Goal: Book appointment/travel/reservation

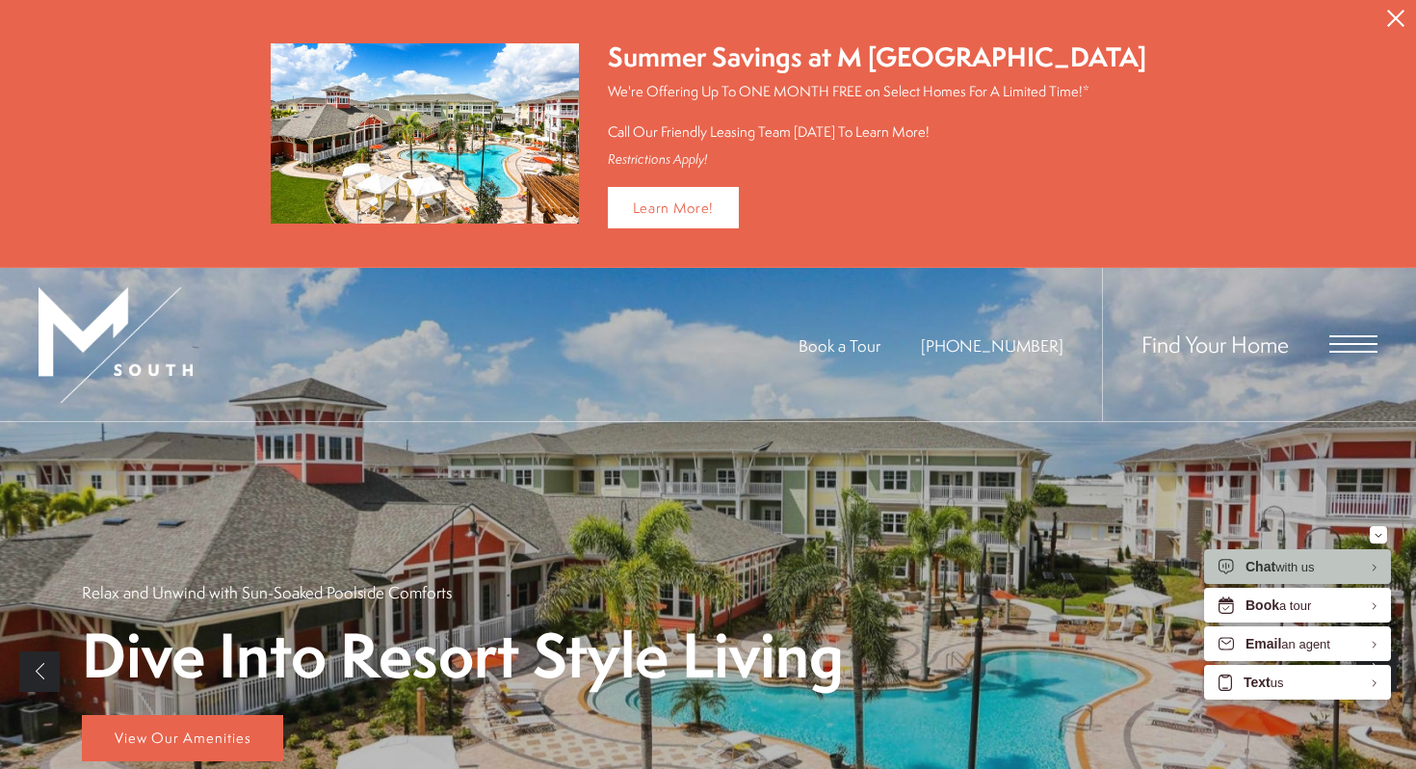
click at [1394, 17] on icon "Close Alert" at bounding box center [1396, 18] width 17 height 17
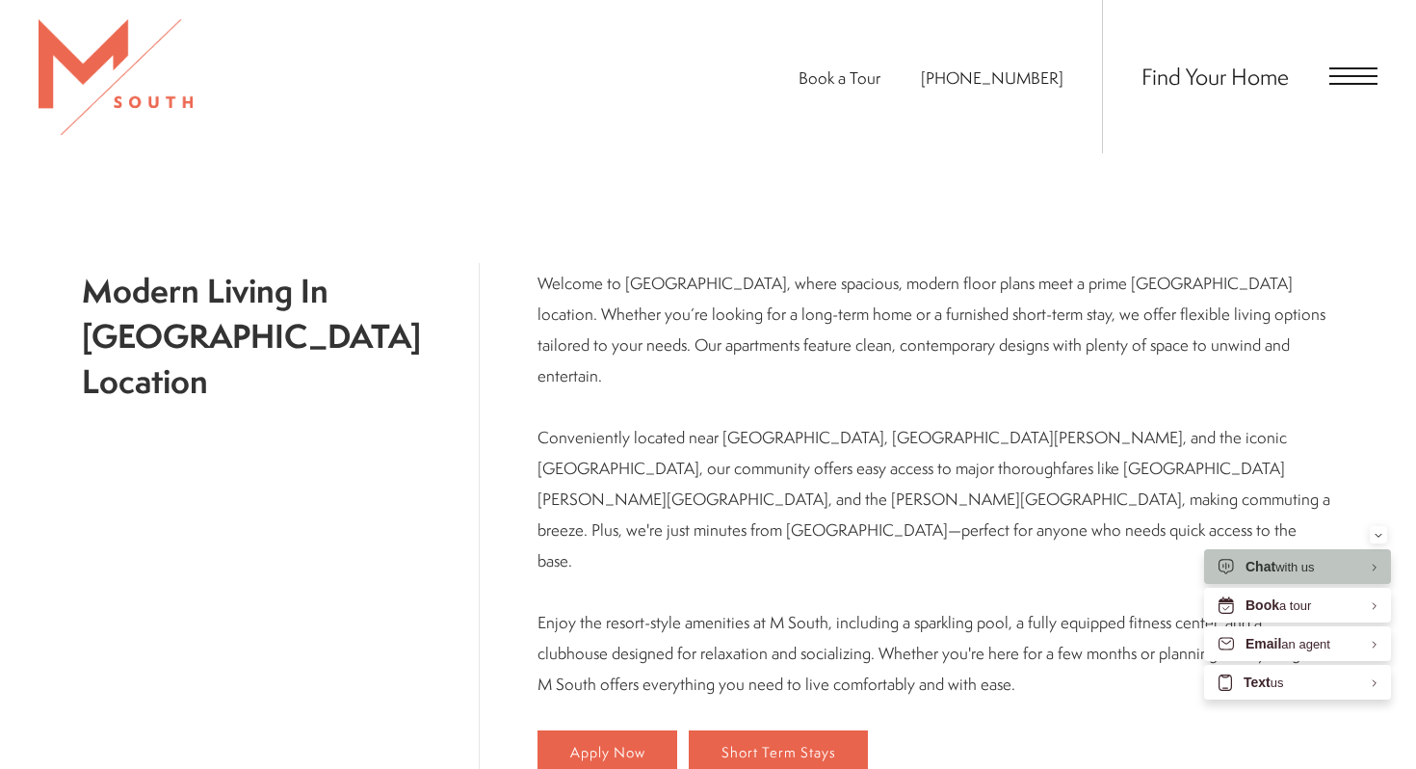
scroll to position [633, 0]
click at [1351, 68] on span "Open Menu" at bounding box center [1354, 68] width 48 height 2
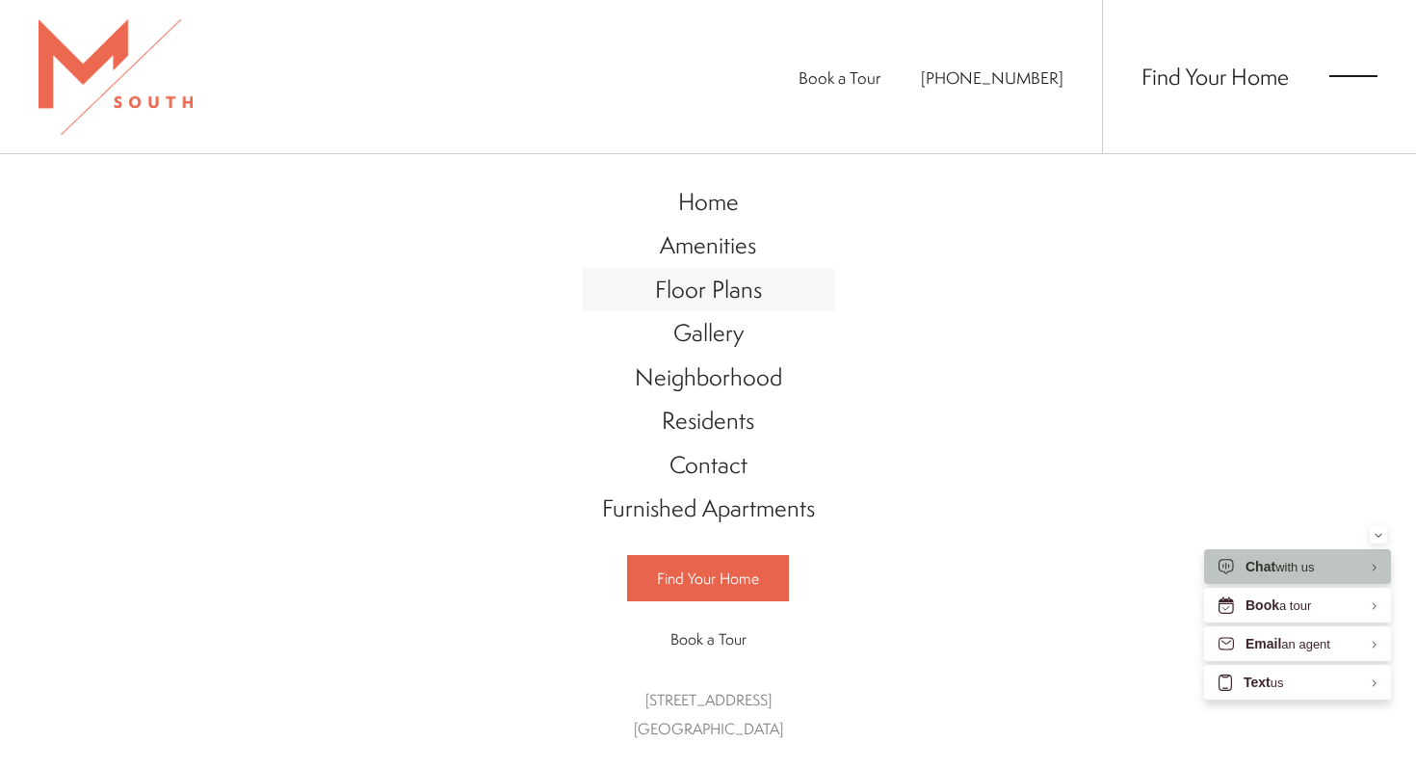
click at [691, 293] on span "Floor Plans" at bounding box center [708, 289] width 107 height 33
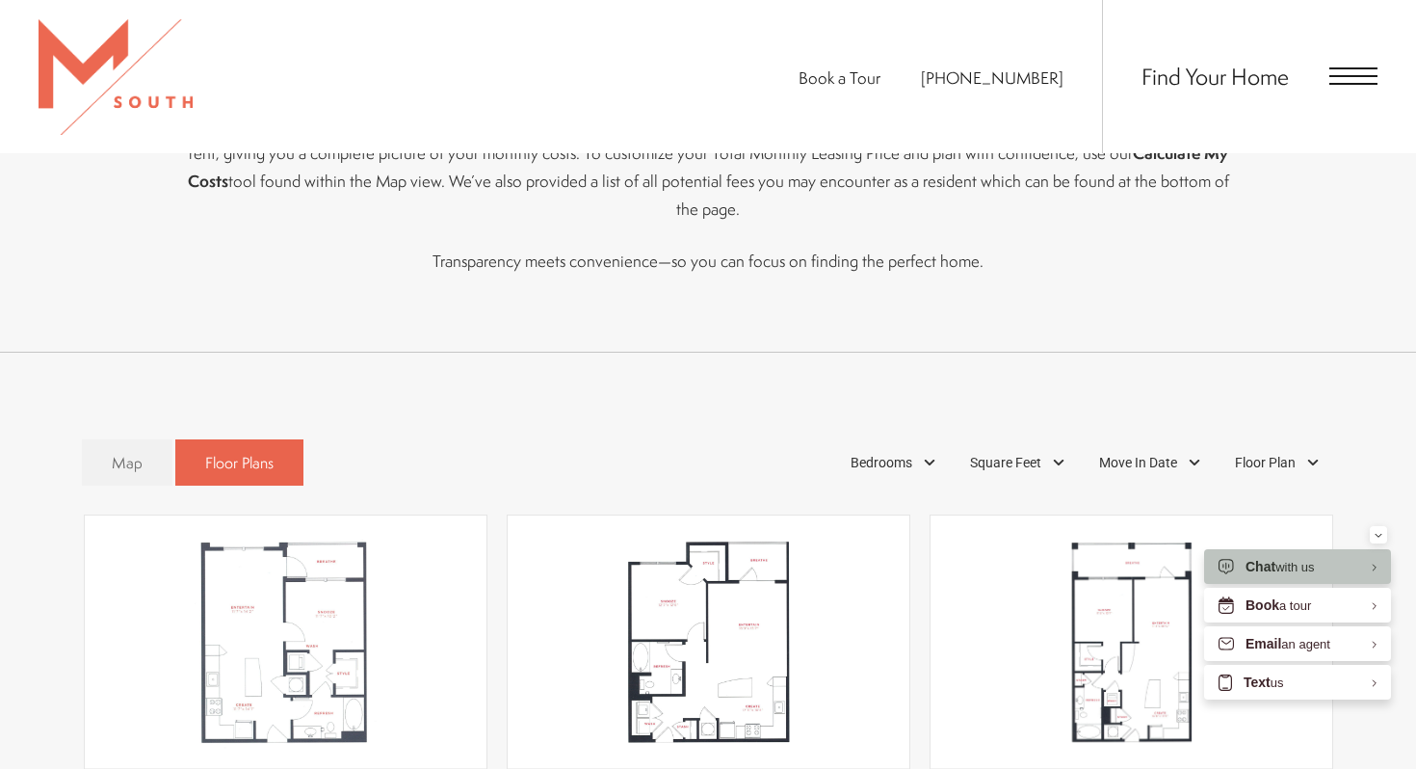
scroll to position [890, 0]
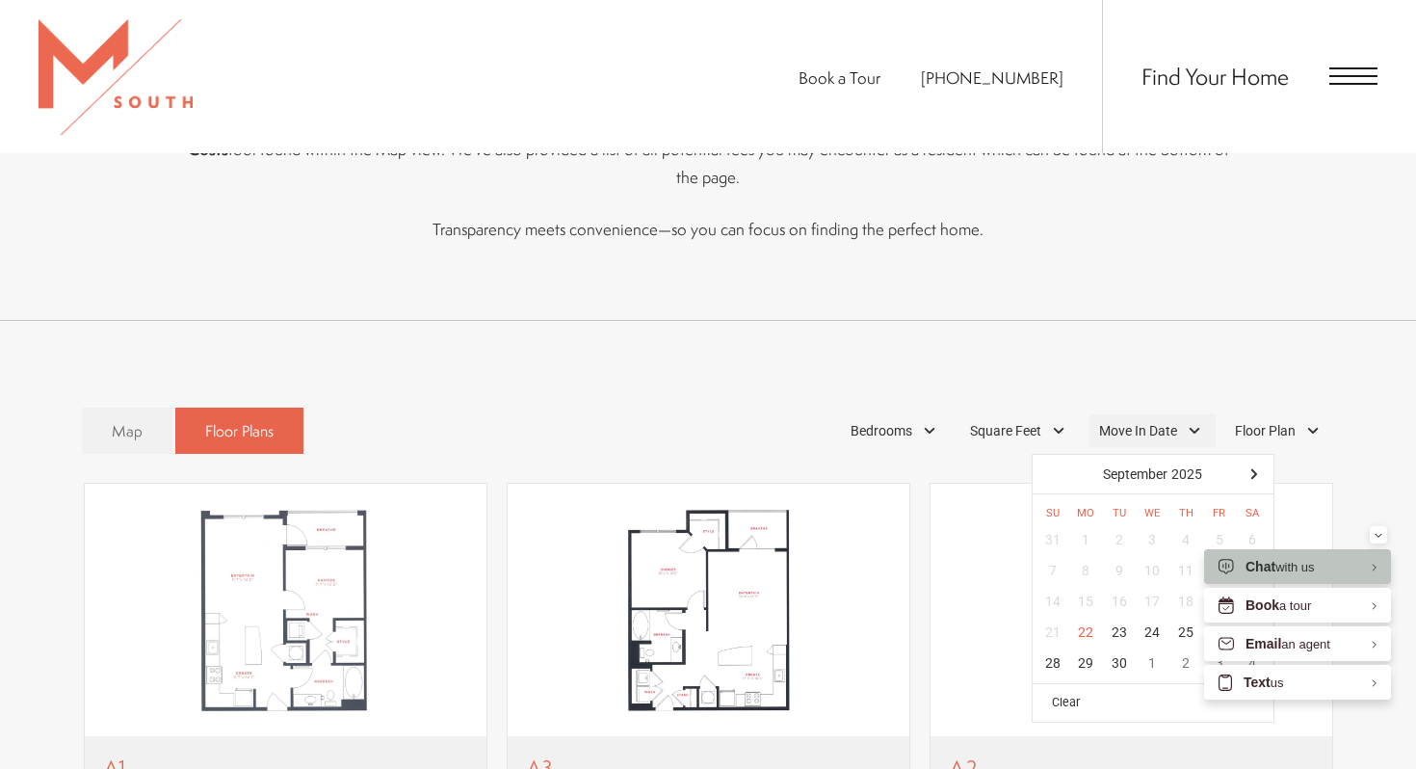
click at [1151, 421] on span "Move In Date" at bounding box center [1138, 431] width 78 height 20
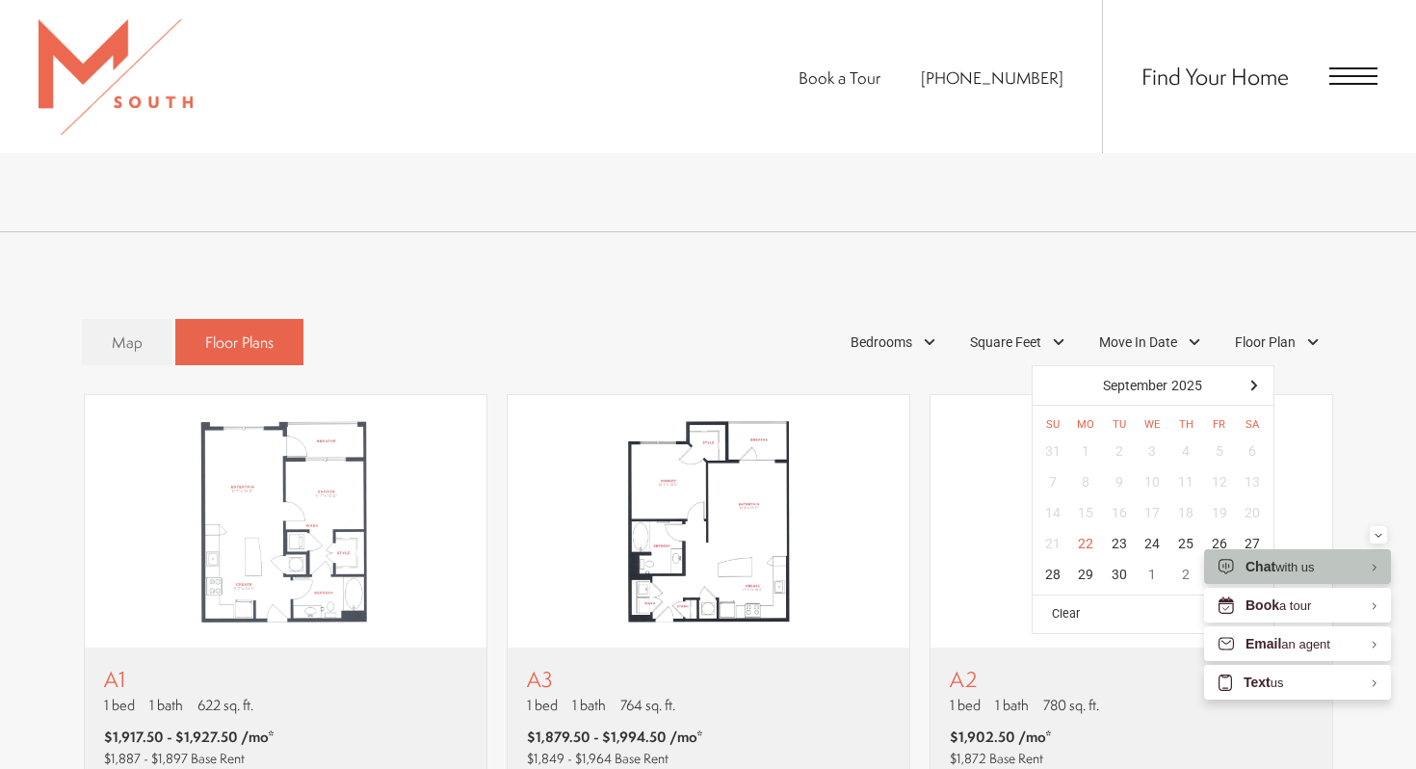
scroll to position [1014, 0]
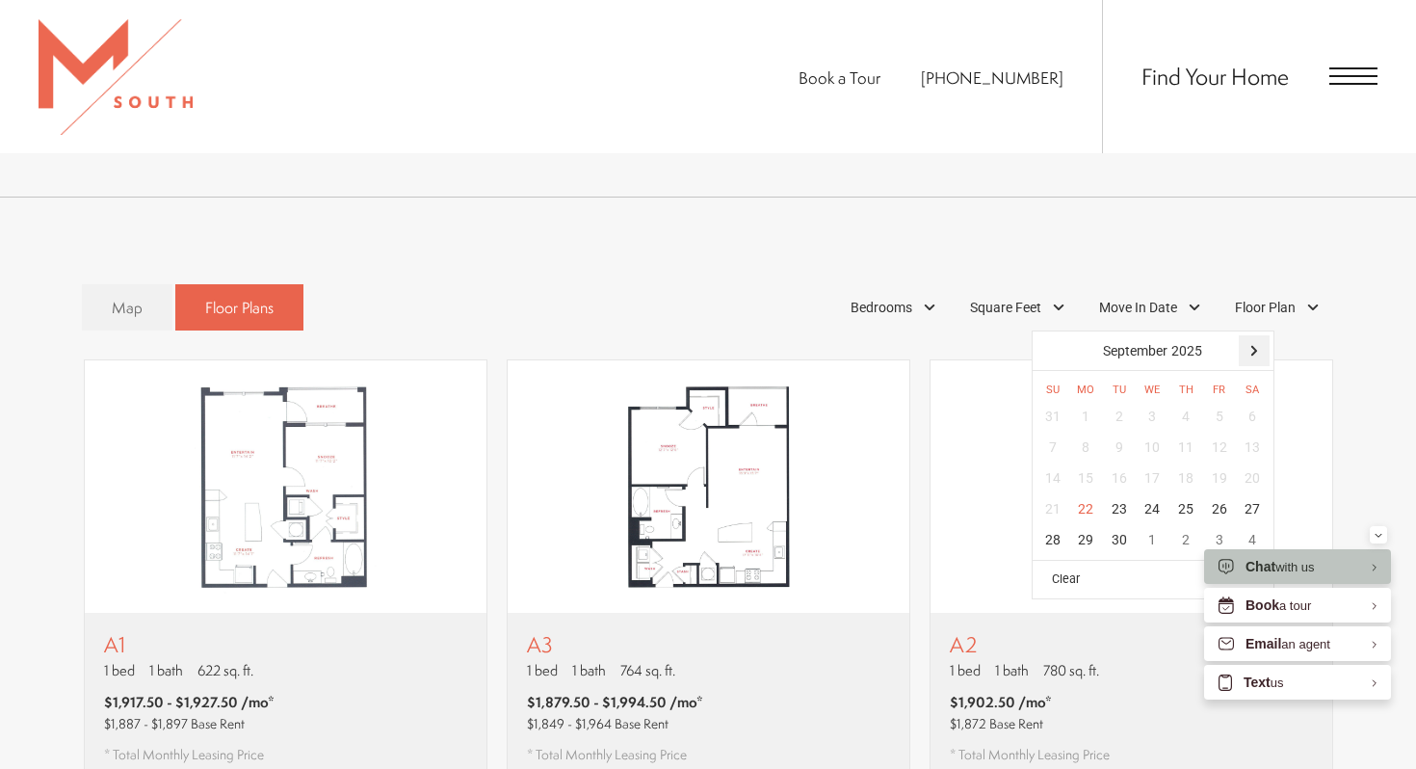
click at [1259, 335] on div at bounding box center [1254, 350] width 31 height 31
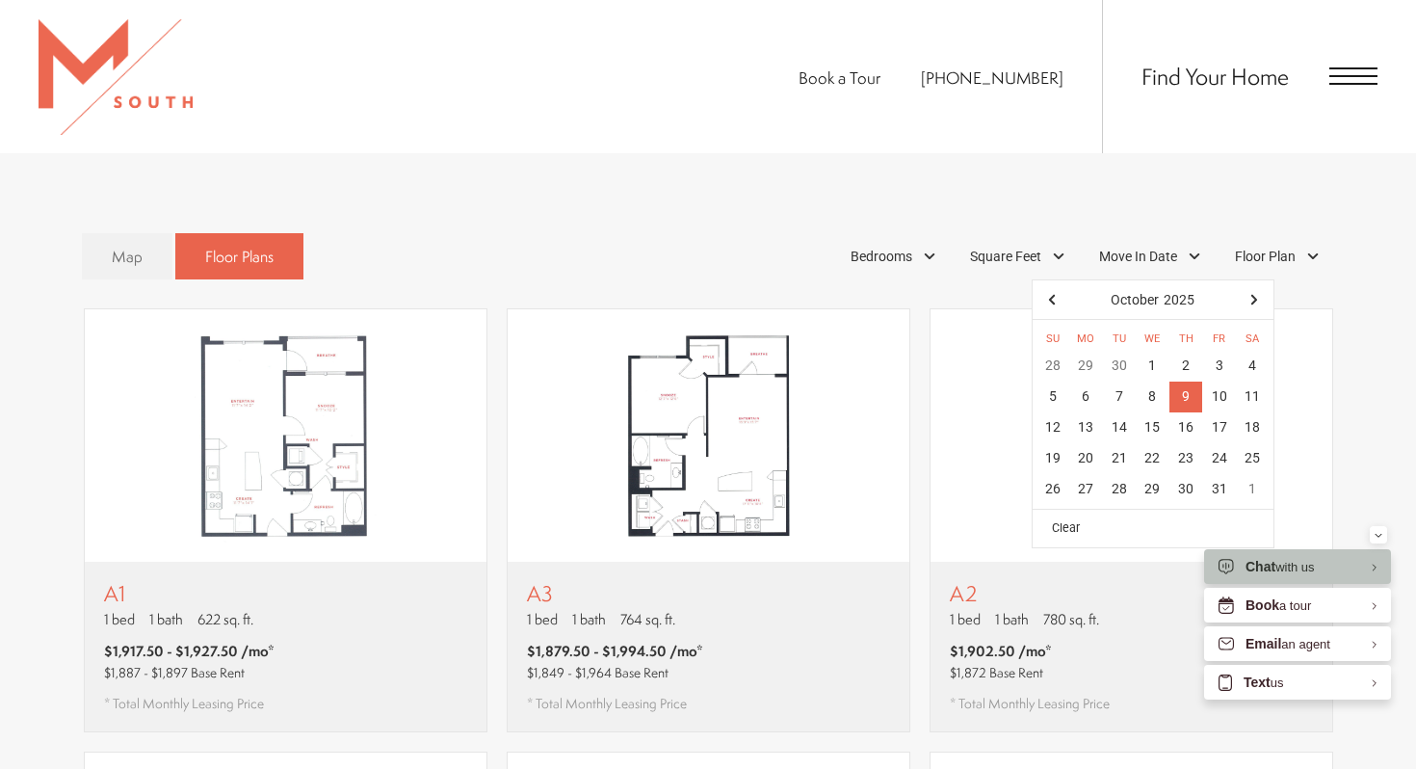
scroll to position [1075, 0]
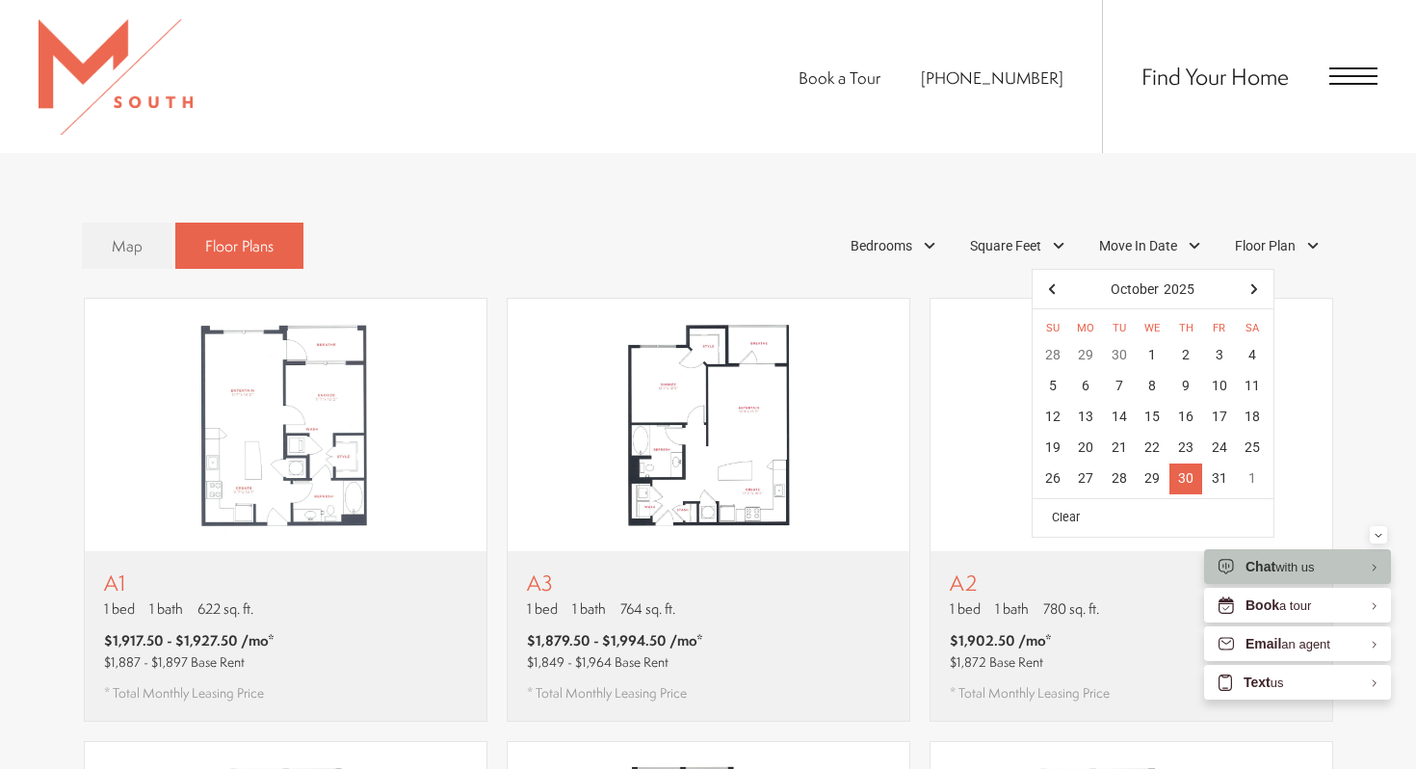
click at [1185, 463] on div "30" at bounding box center [1187, 478] width 34 height 31
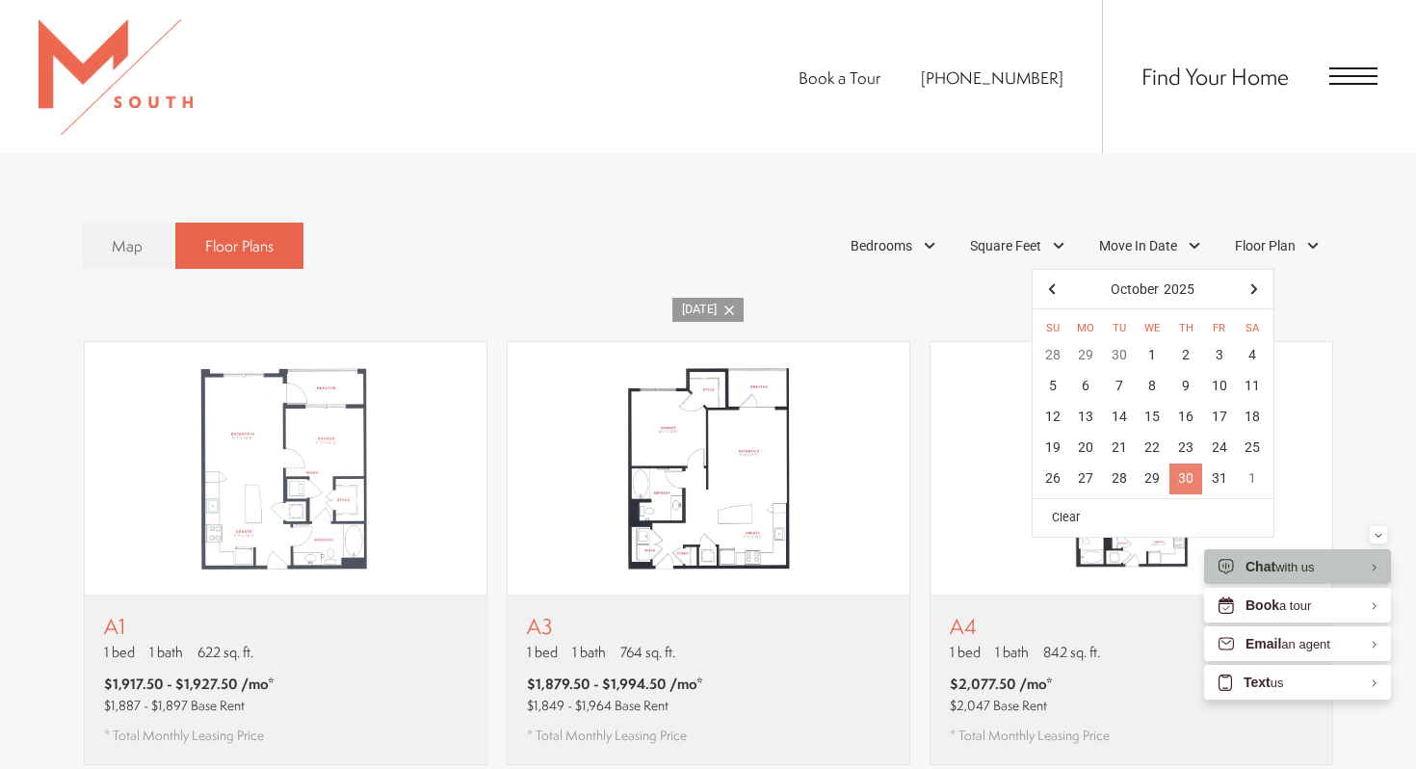
click at [1192, 463] on div "30" at bounding box center [1187, 478] width 34 height 31
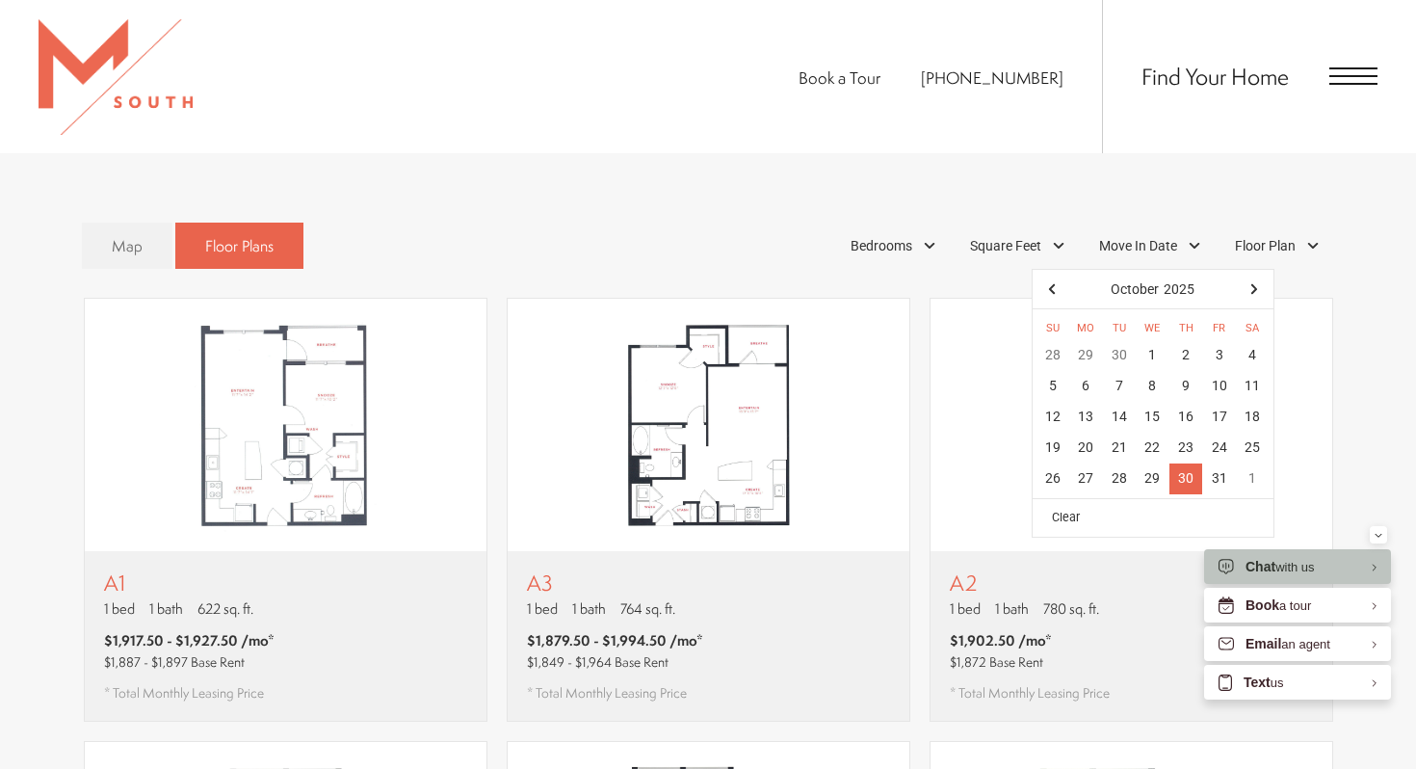
click at [1184, 463] on div "30" at bounding box center [1187, 478] width 34 height 31
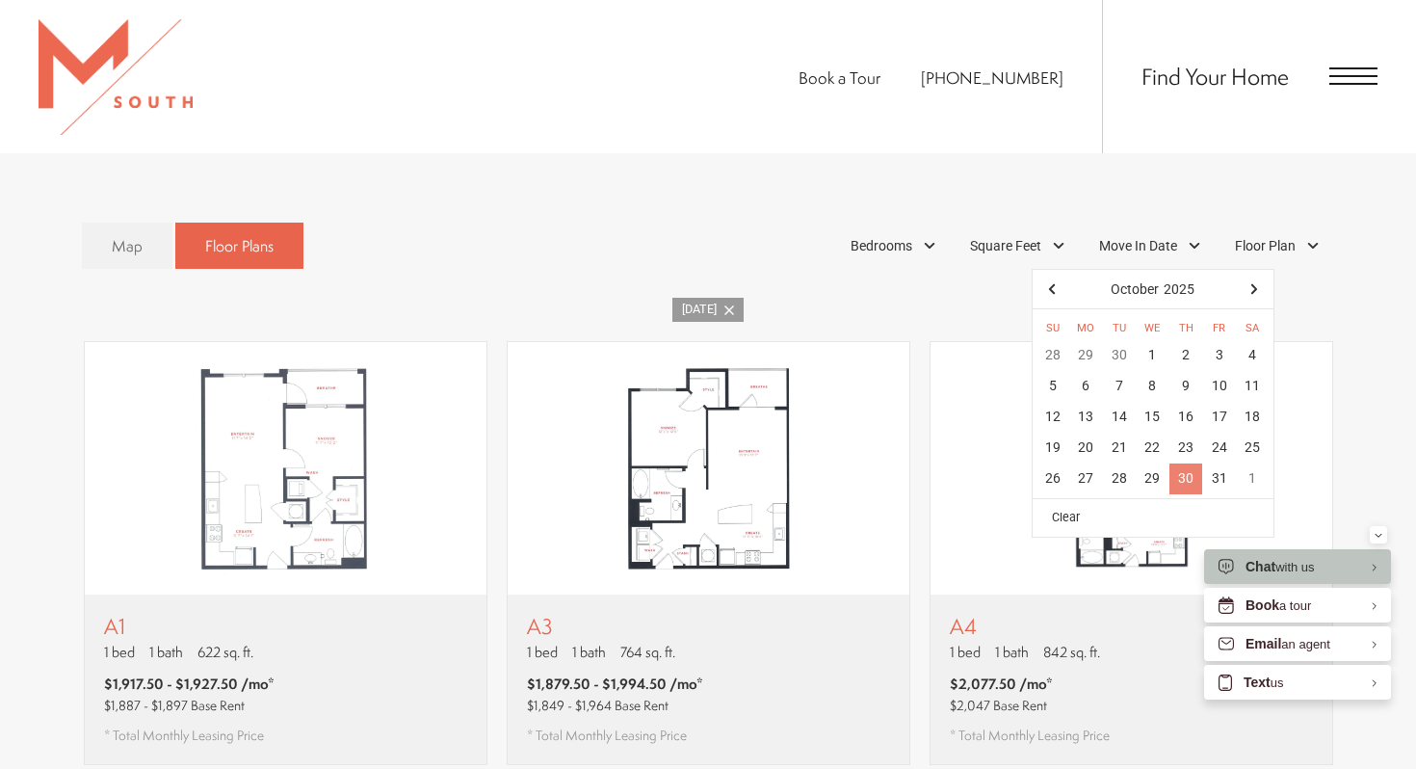
click at [1195, 463] on div "30" at bounding box center [1187, 478] width 34 height 31
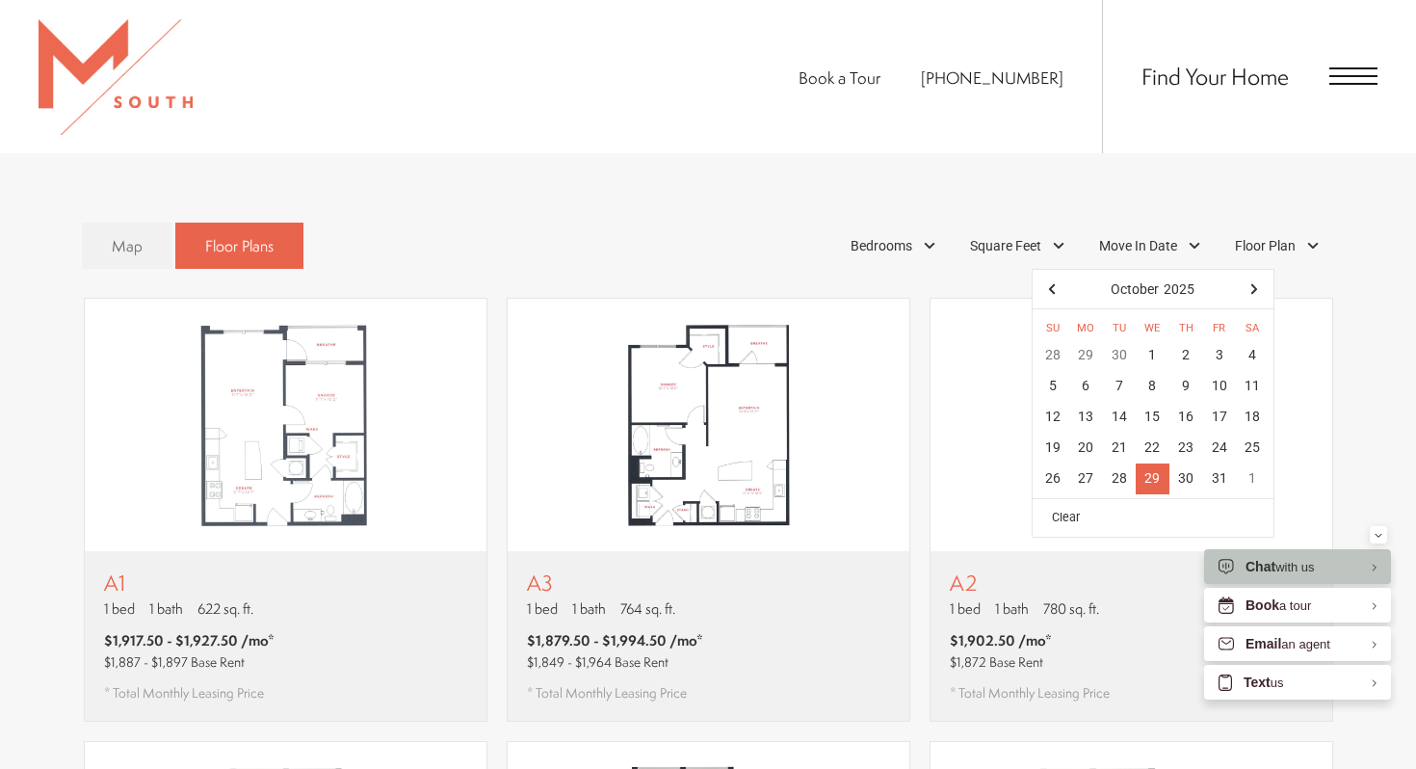
click at [1161, 463] on div "29" at bounding box center [1153, 478] width 34 height 31
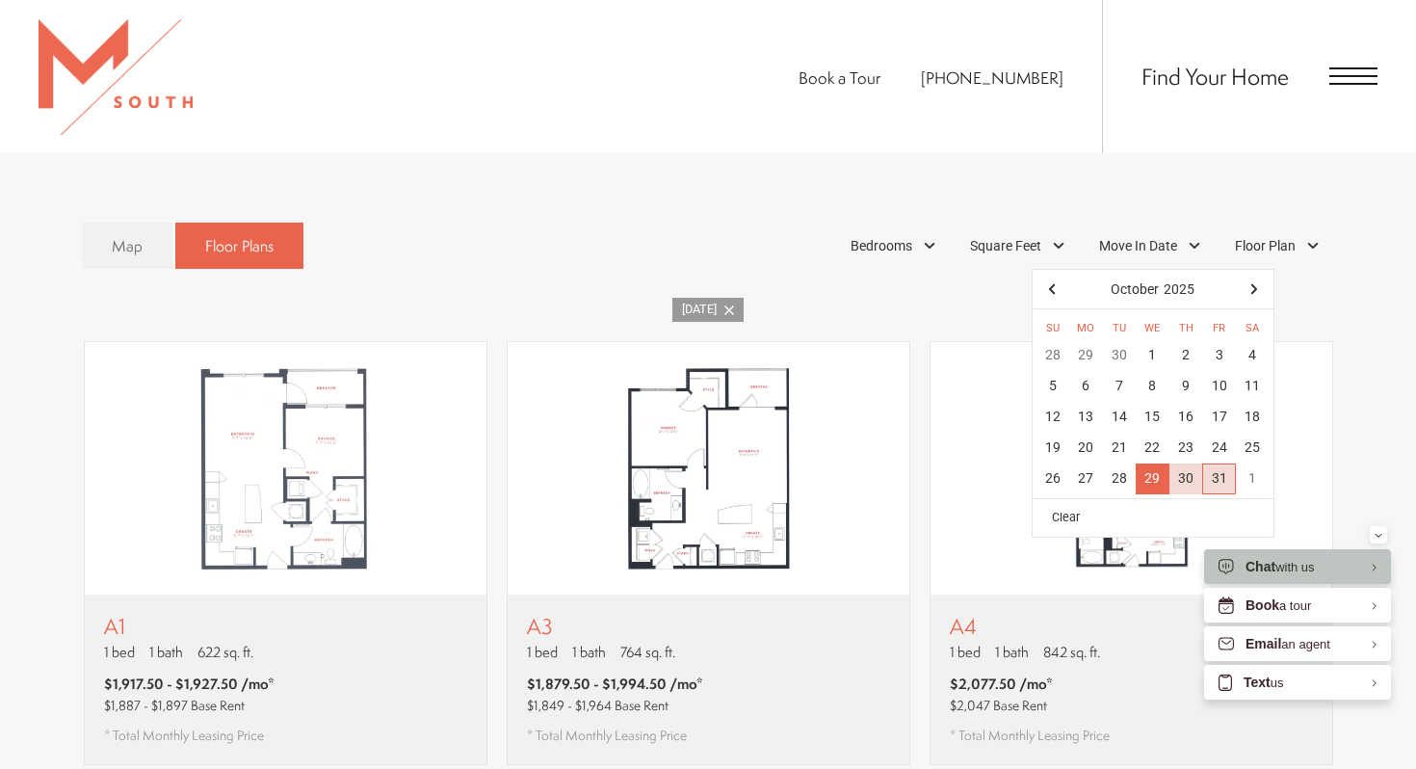
click at [1214, 463] on div "31" at bounding box center [1220, 478] width 34 height 31
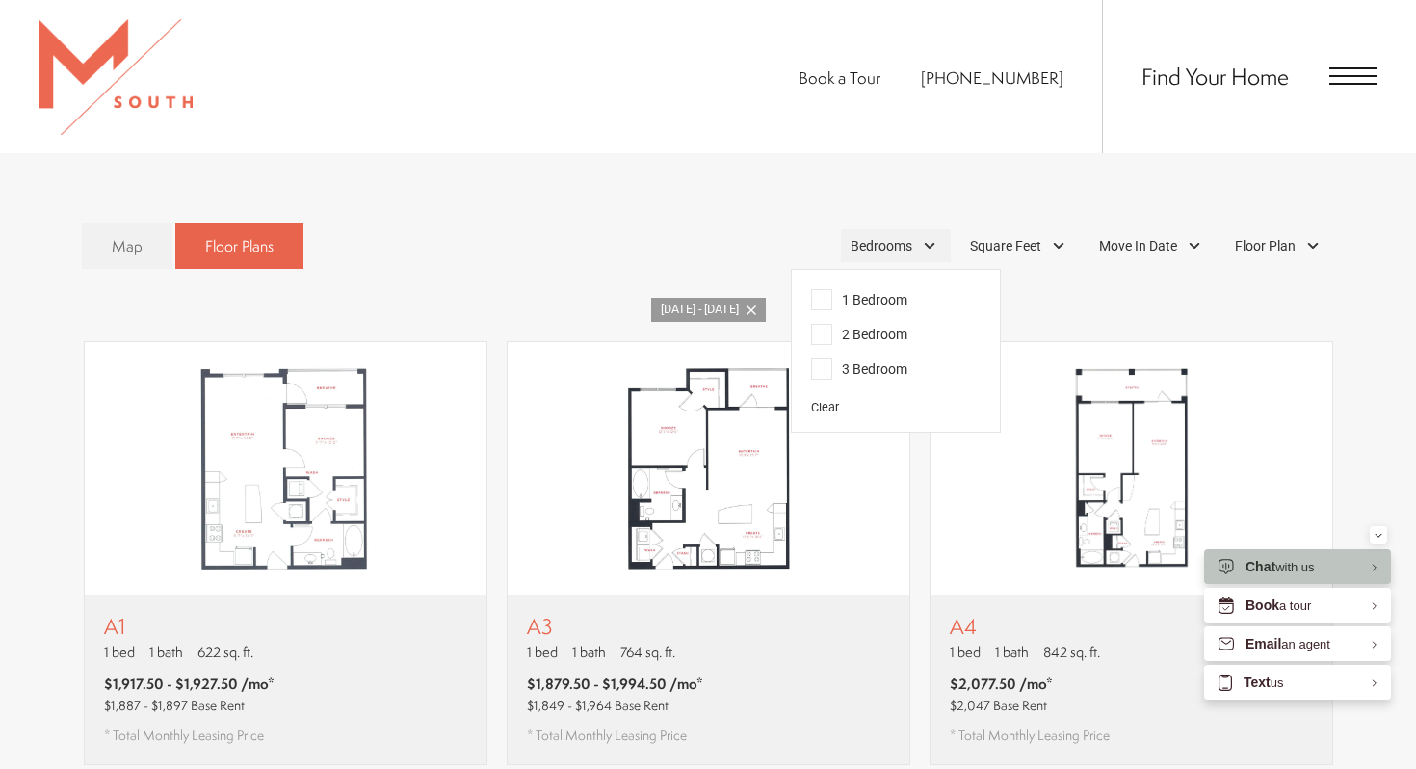
click at [926, 229] on div "Bedrooms" at bounding box center [896, 245] width 110 height 33
click at [814, 324] on span "2 Bedroom" at bounding box center [859, 334] width 96 height 21
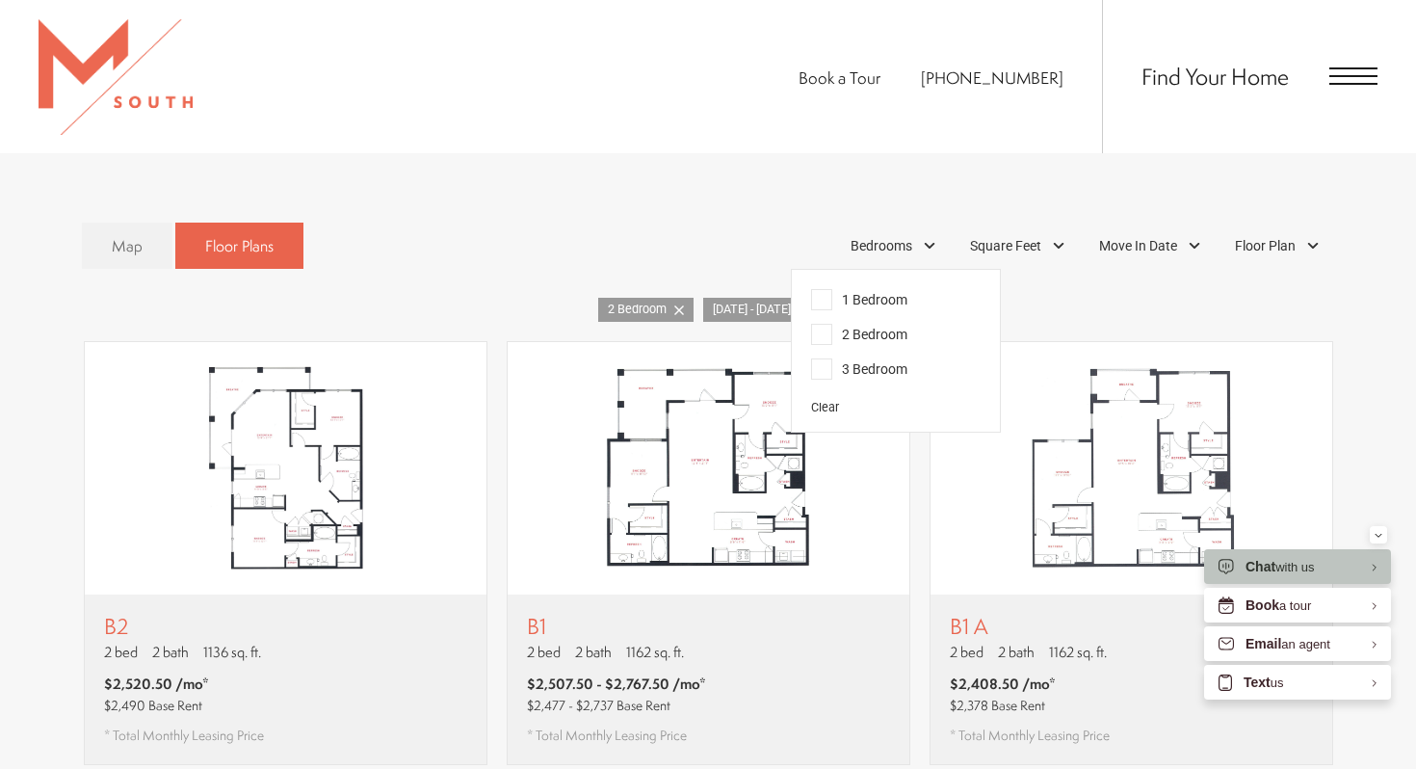
click at [780, 213] on div "Map Floor Plans 2 Bedrooms 1 Bedroom 2 Bedroom Clear" at bounding box center [708, 246] width 1253 height 66
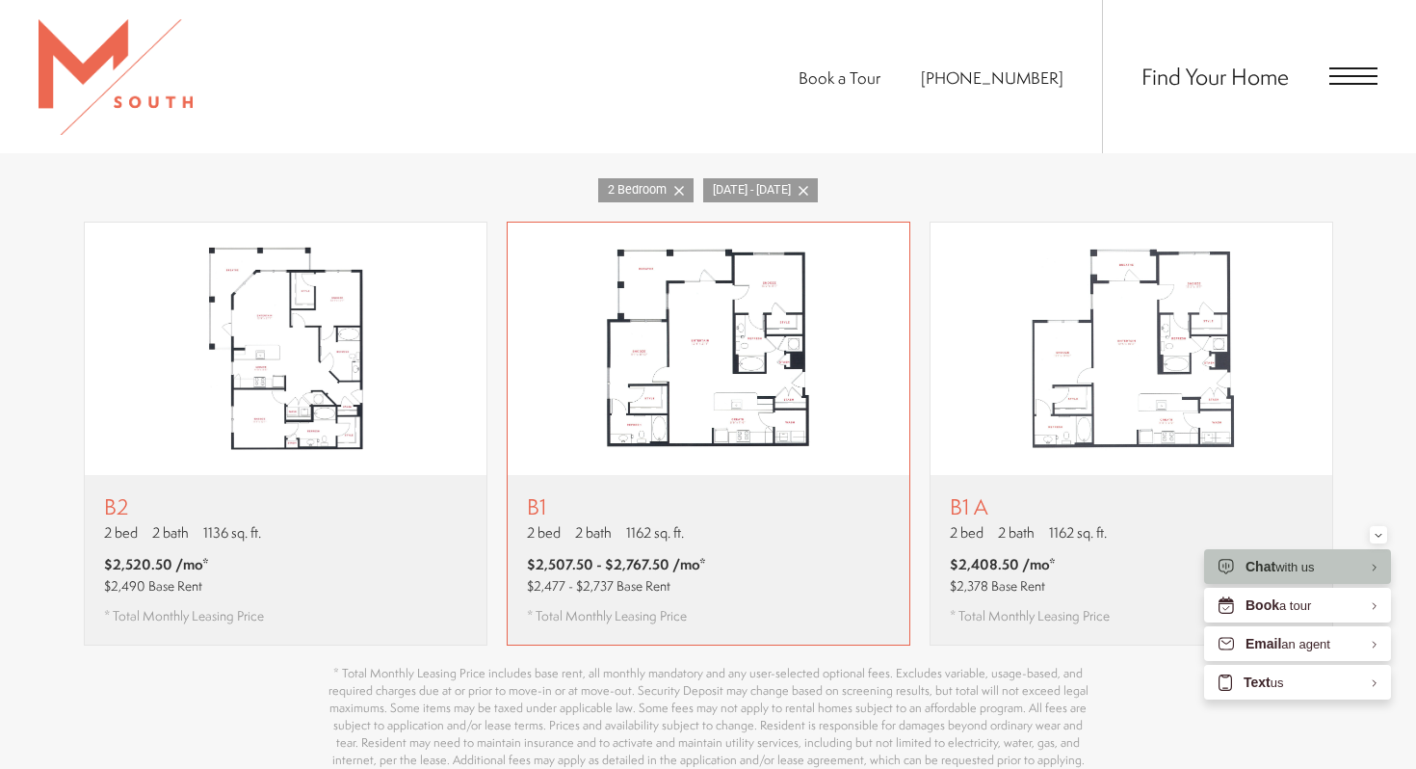
scroll to position [1170, 0]
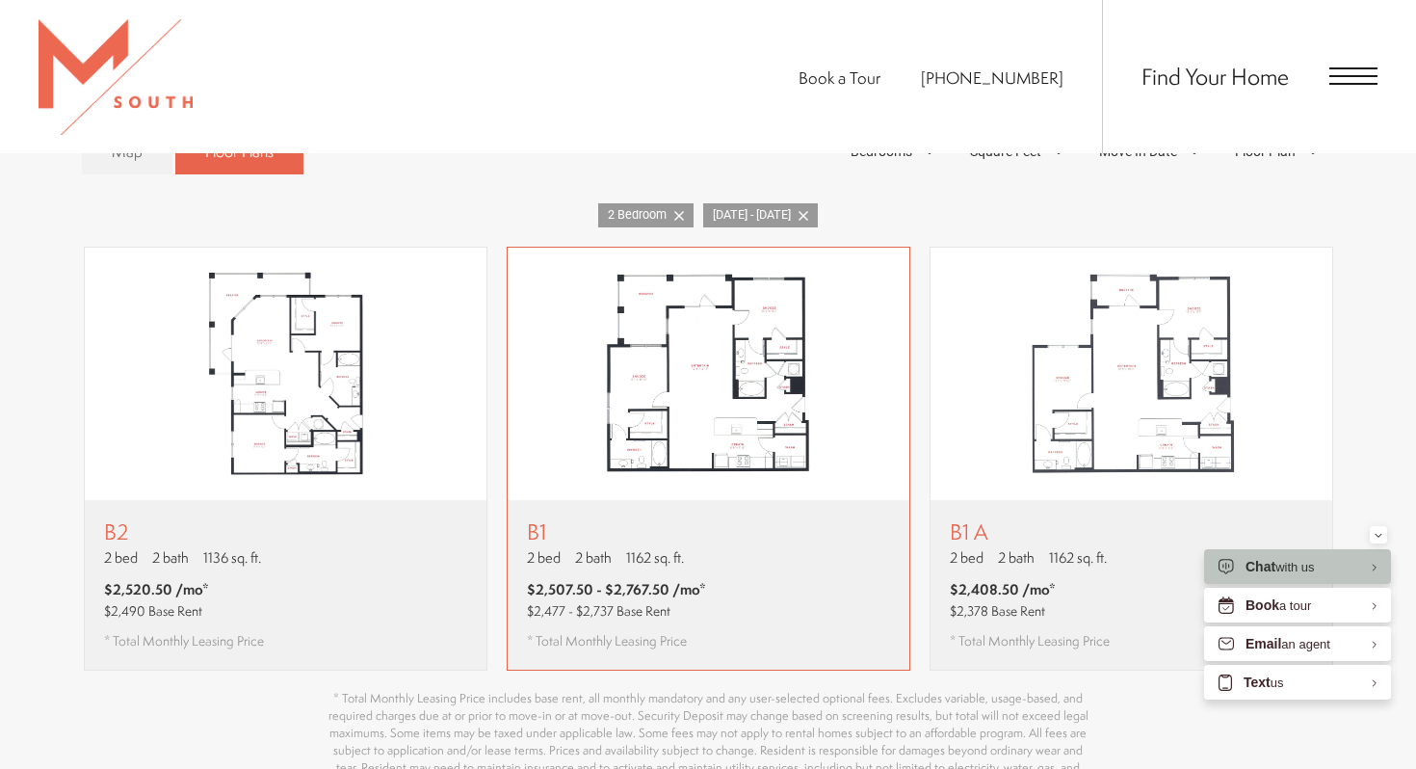
click at [749, 425] on img "View floor plan B1" at bounding box center [709, 374] width 402 height 252
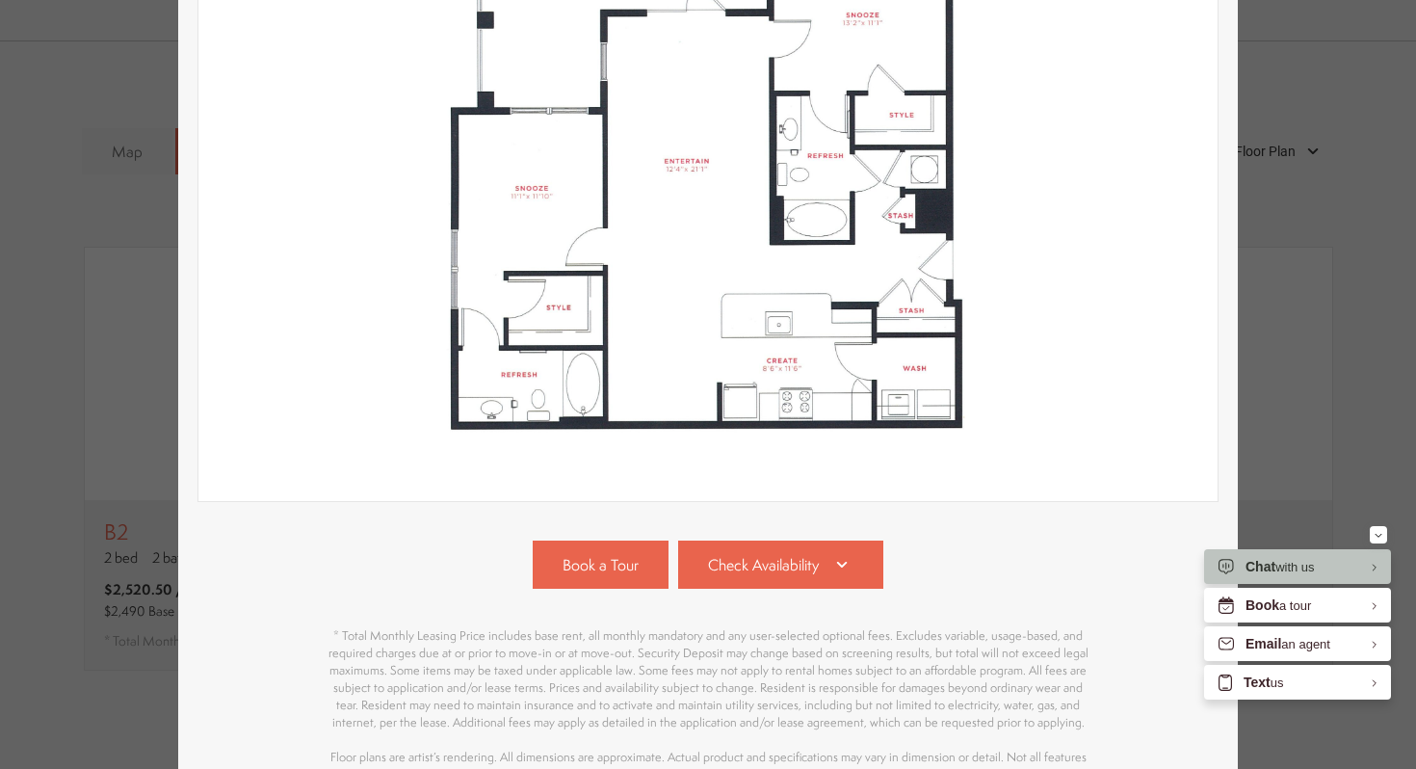
scroll to position [485, 0]
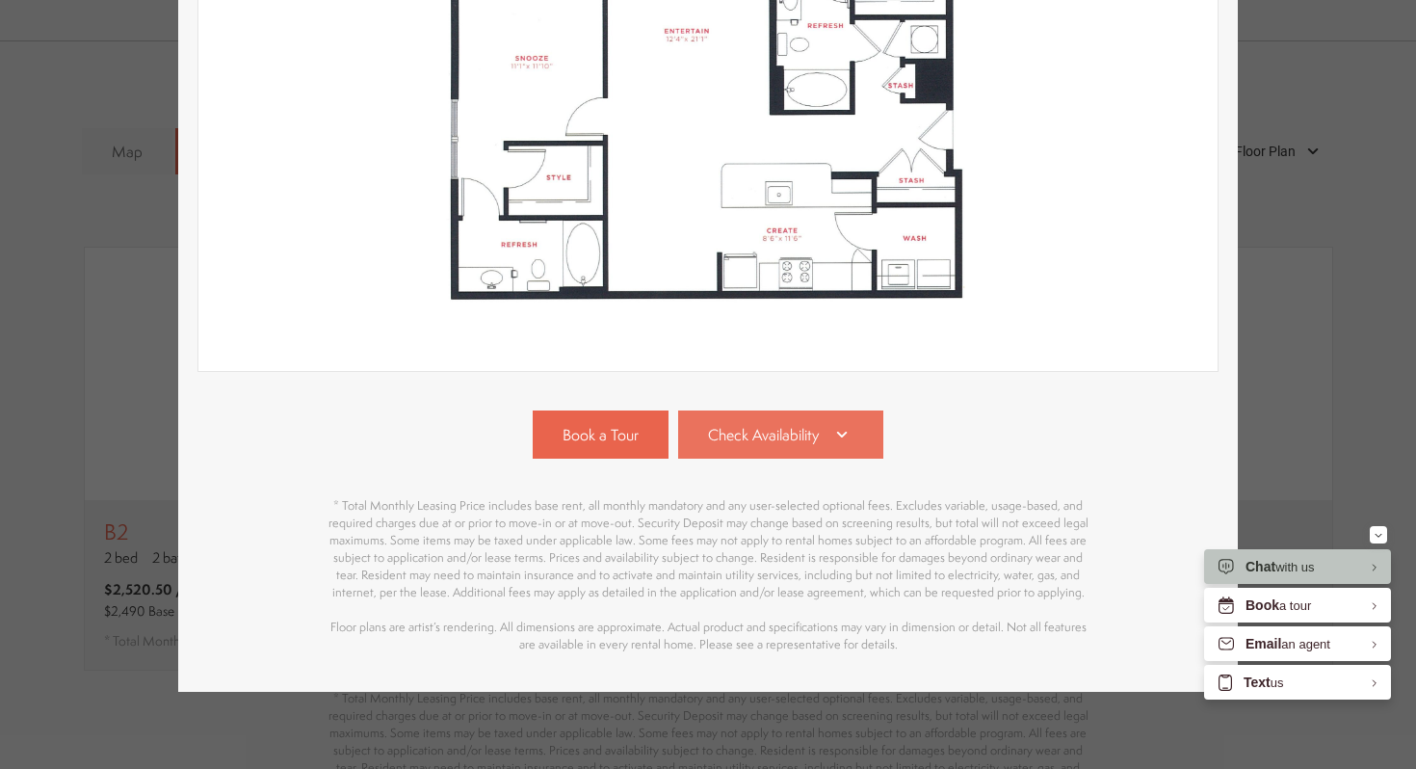
click at [826, 444] on link "Check Availability" at bounding box center [781, 434] width 206 height 48
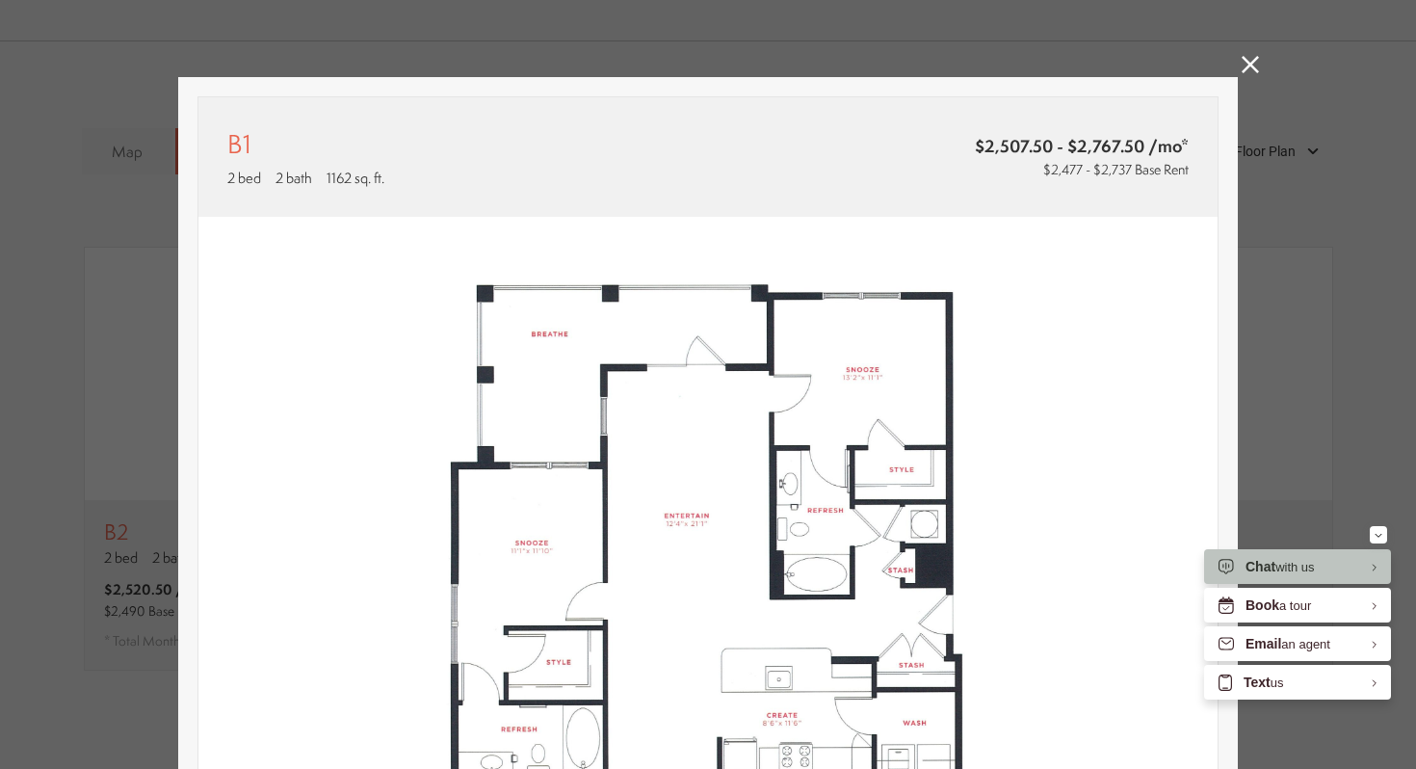
scroll to position [41, 0]
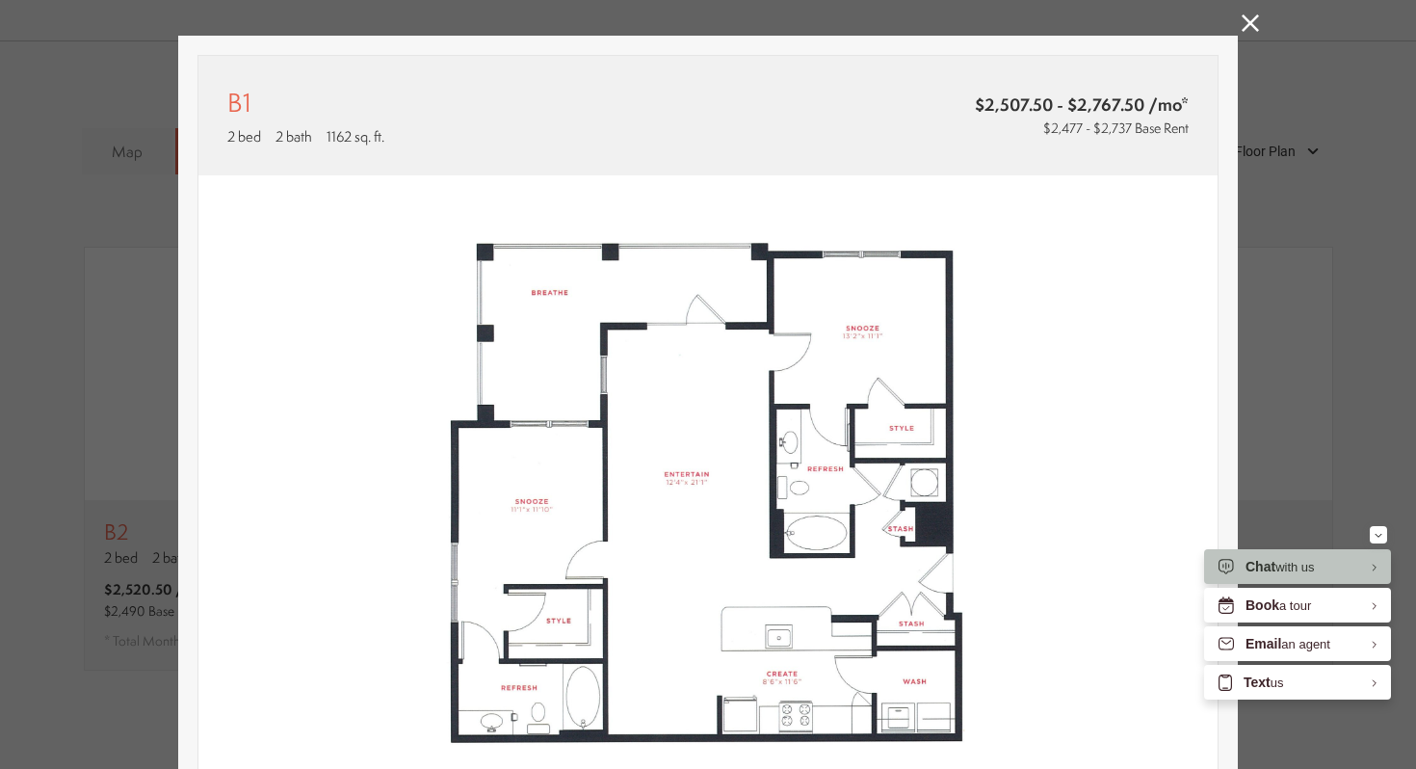
click at [1247, 26] on icon at bounding box center [1250, 22] width 17 height 17
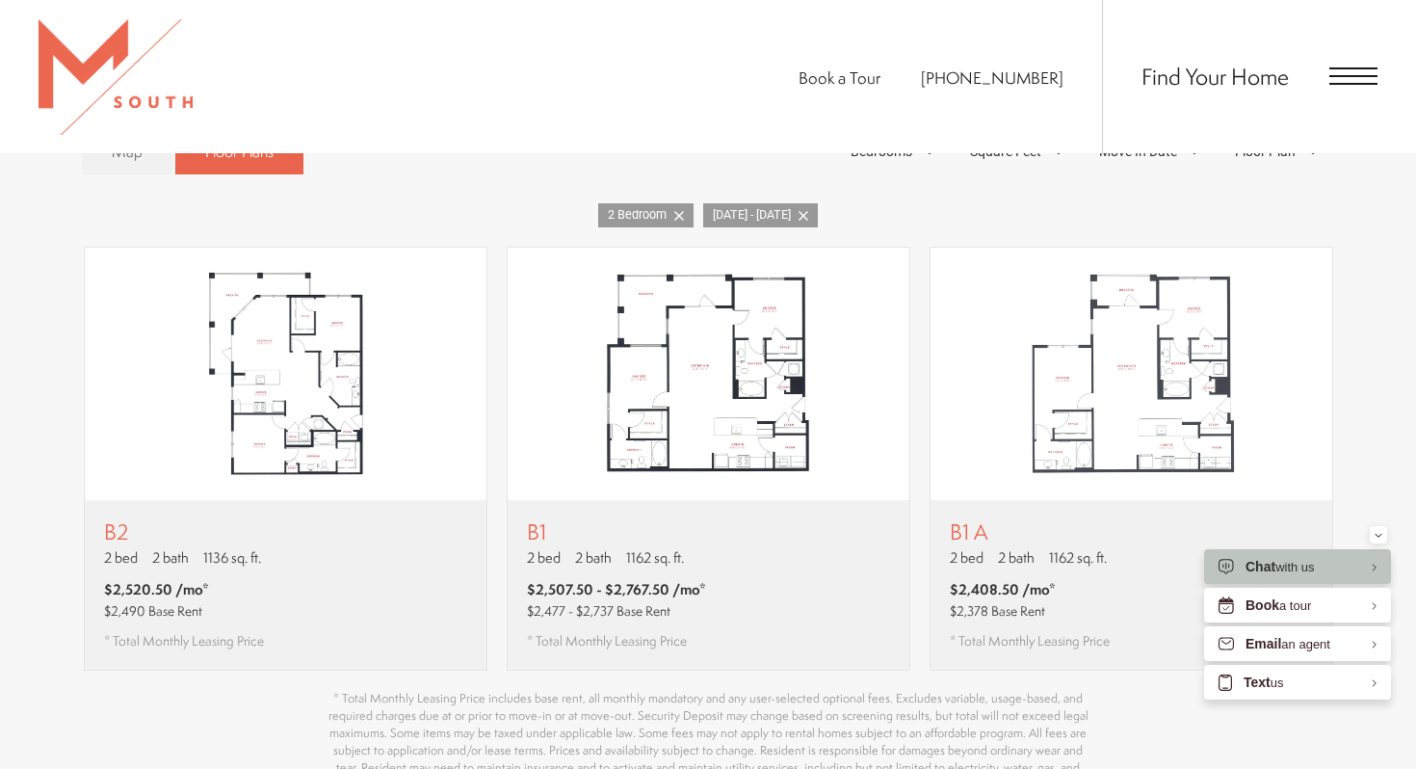
click at [870, 76] on span "Book a Tour" at bounding box center [840, 77] width 82 height 22
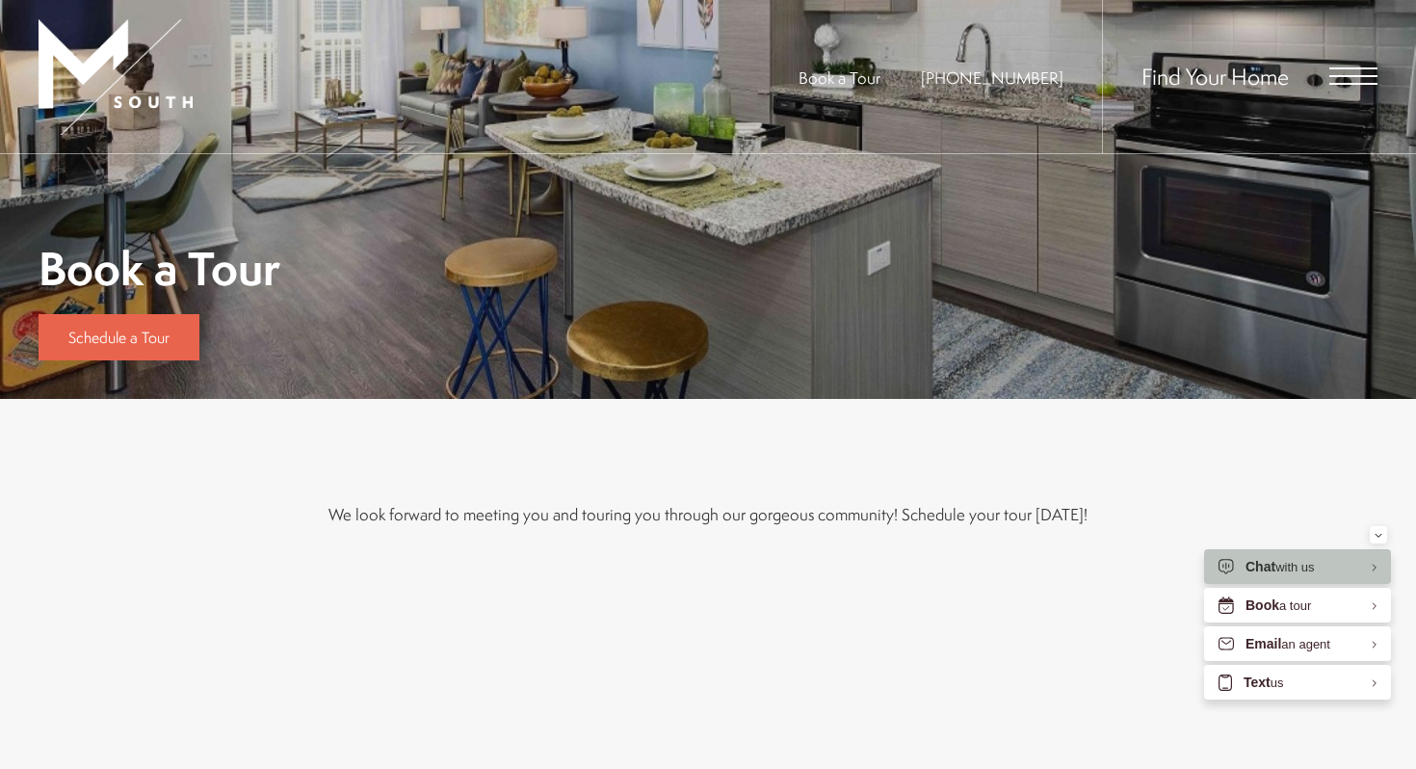
scroll to position [162, 0]
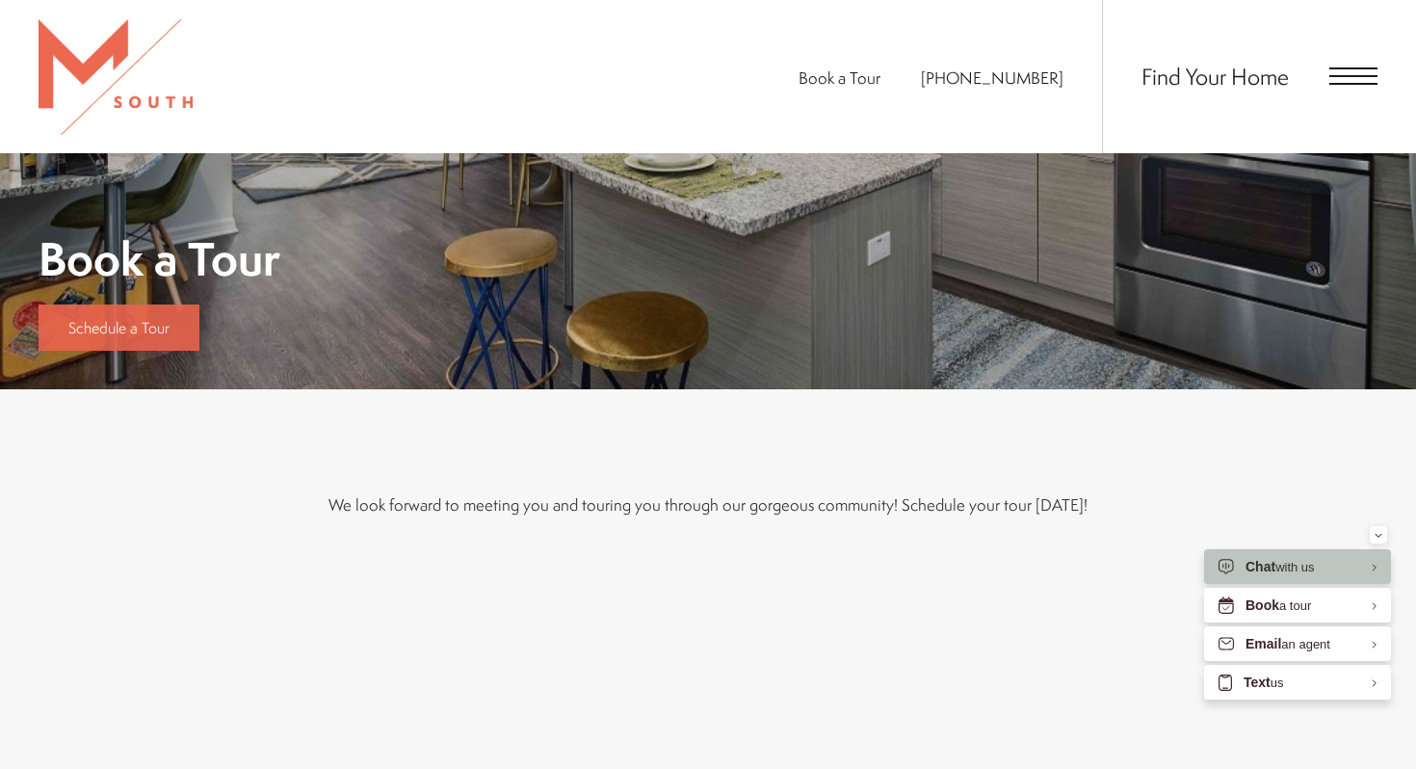
click at [111, 315] on link "Schedule a Tour" at bounding box center [119, 327] width 161 height 46
